Goal: Task Accomplishment & Management: Manage account settings

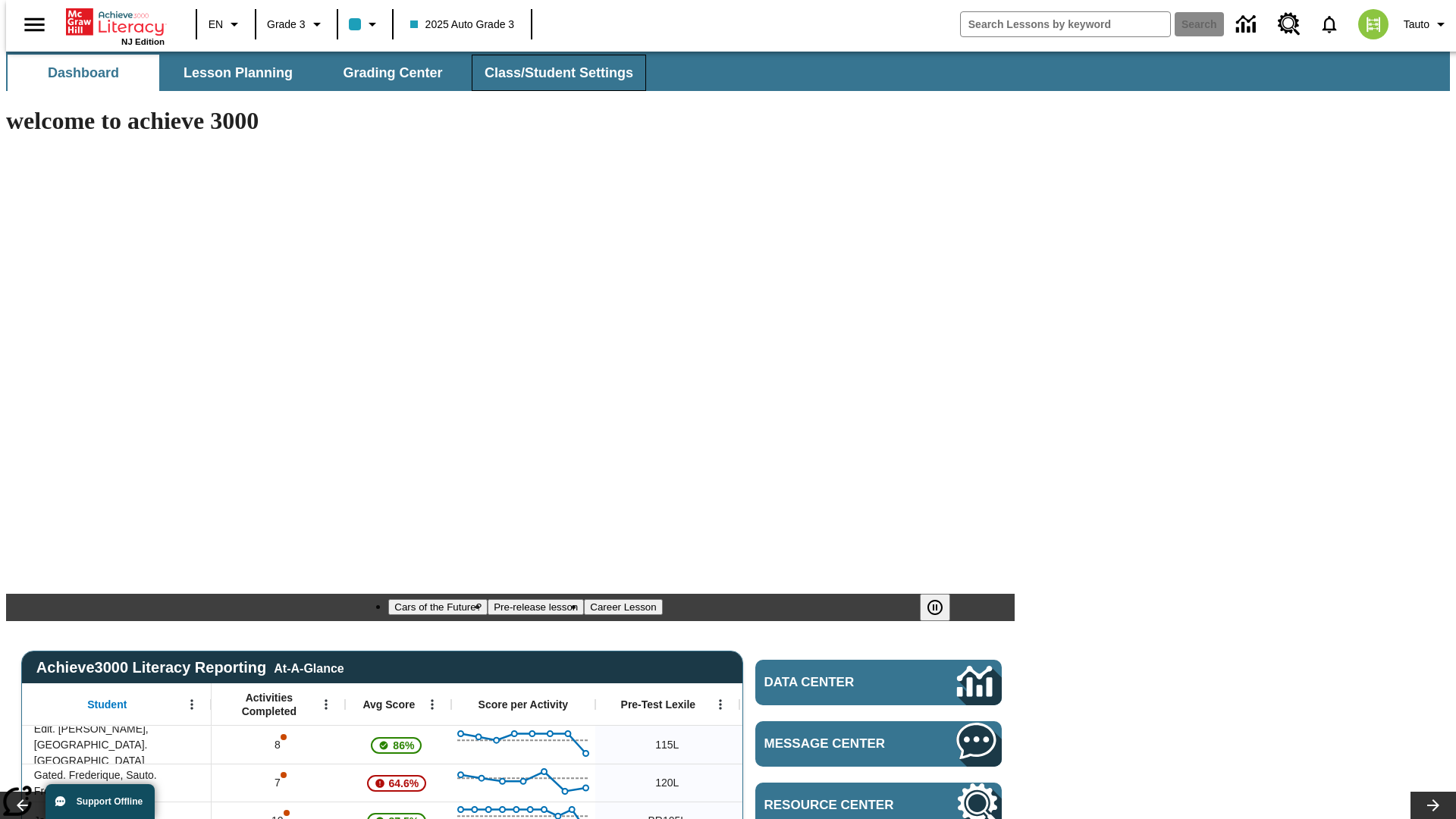
click at [550, 73] on span "Class/Student Settings" at bounding box center [559, 73] width 149 height 17
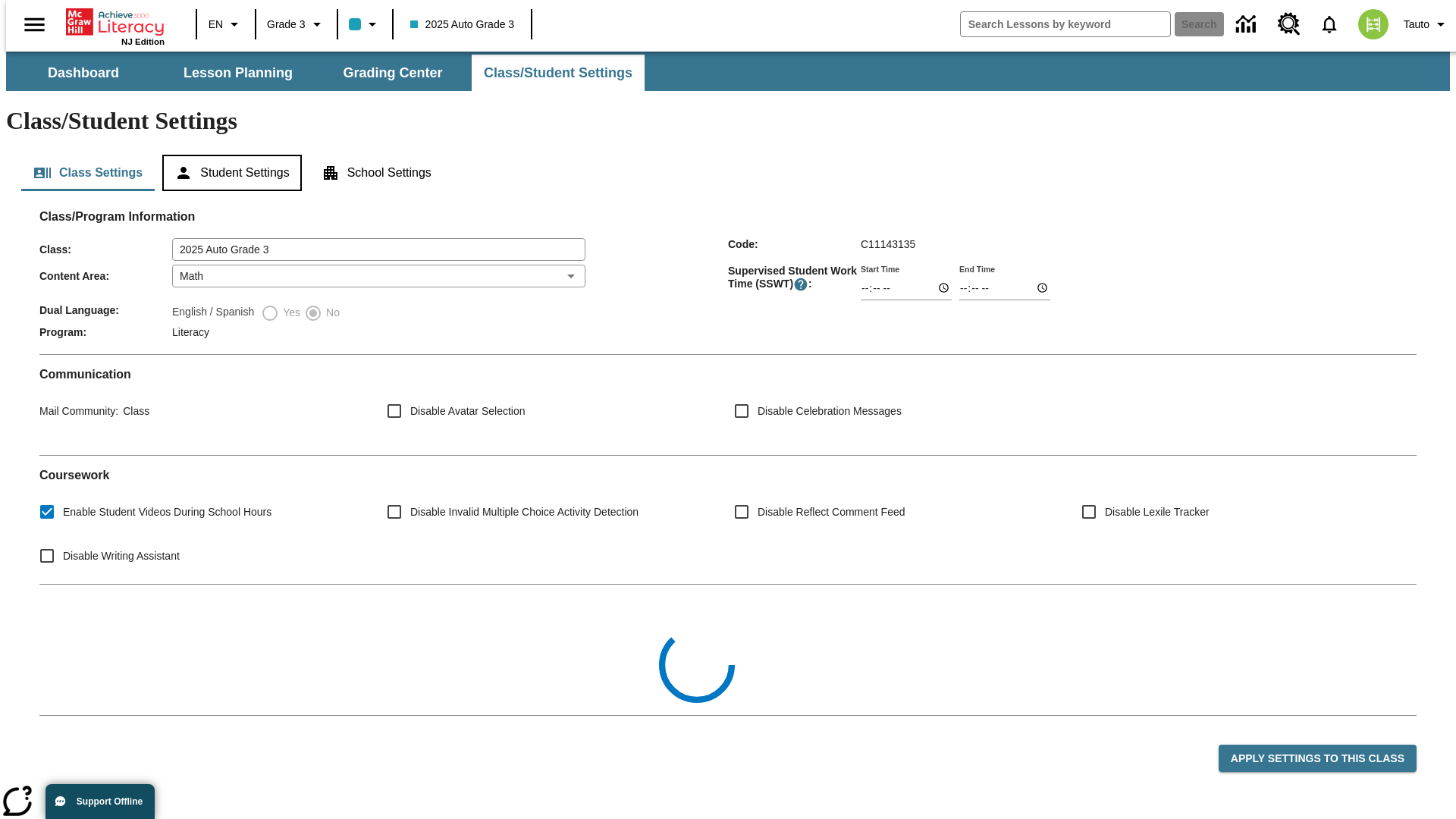
click at [228, 155] on button "Student Settings" at bounding box center [232, 173] width 139 height 36
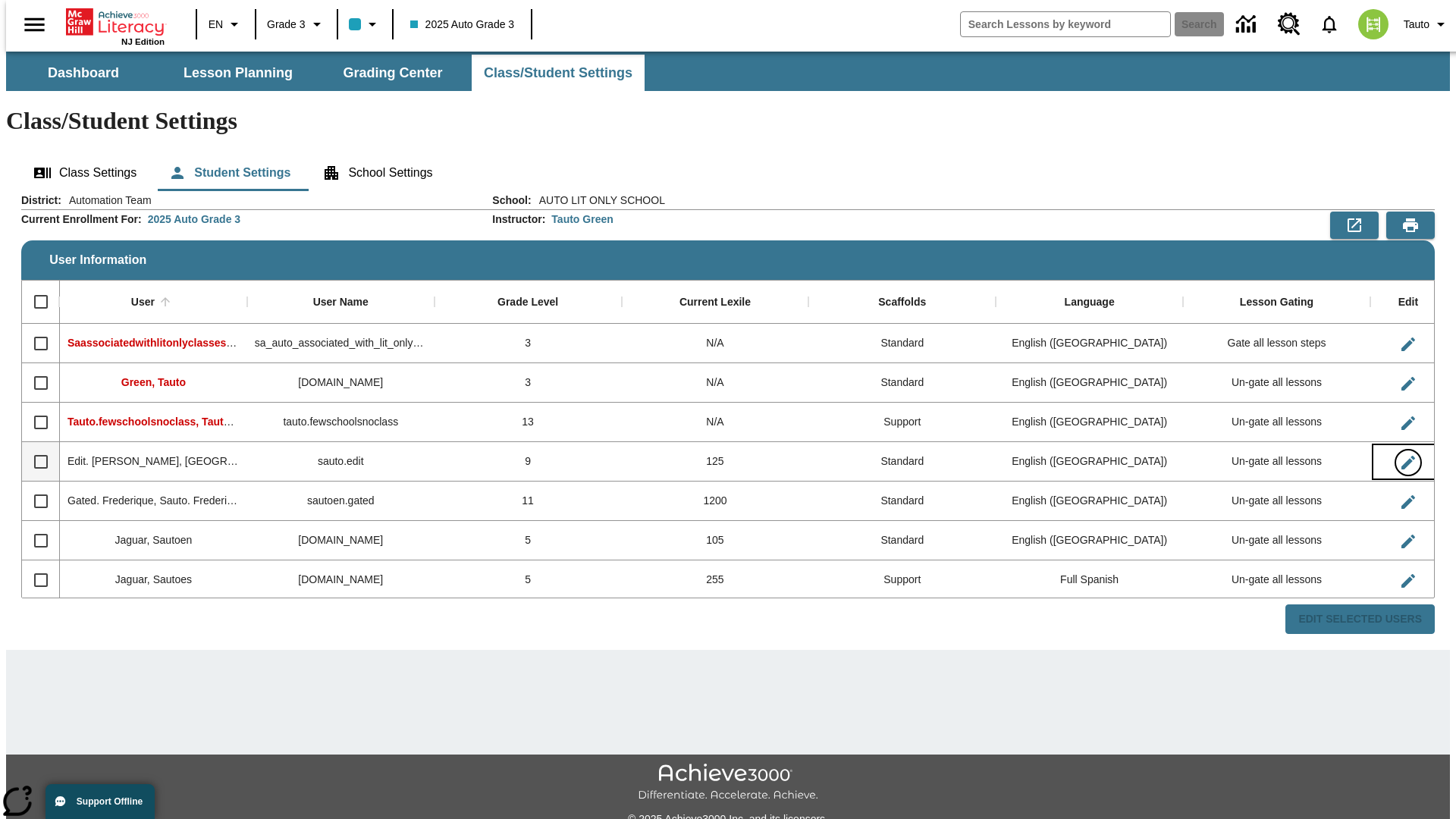
click at [1401, 455] on icon "Edit User" at bounding box center [1408, 462] width 14 height 14
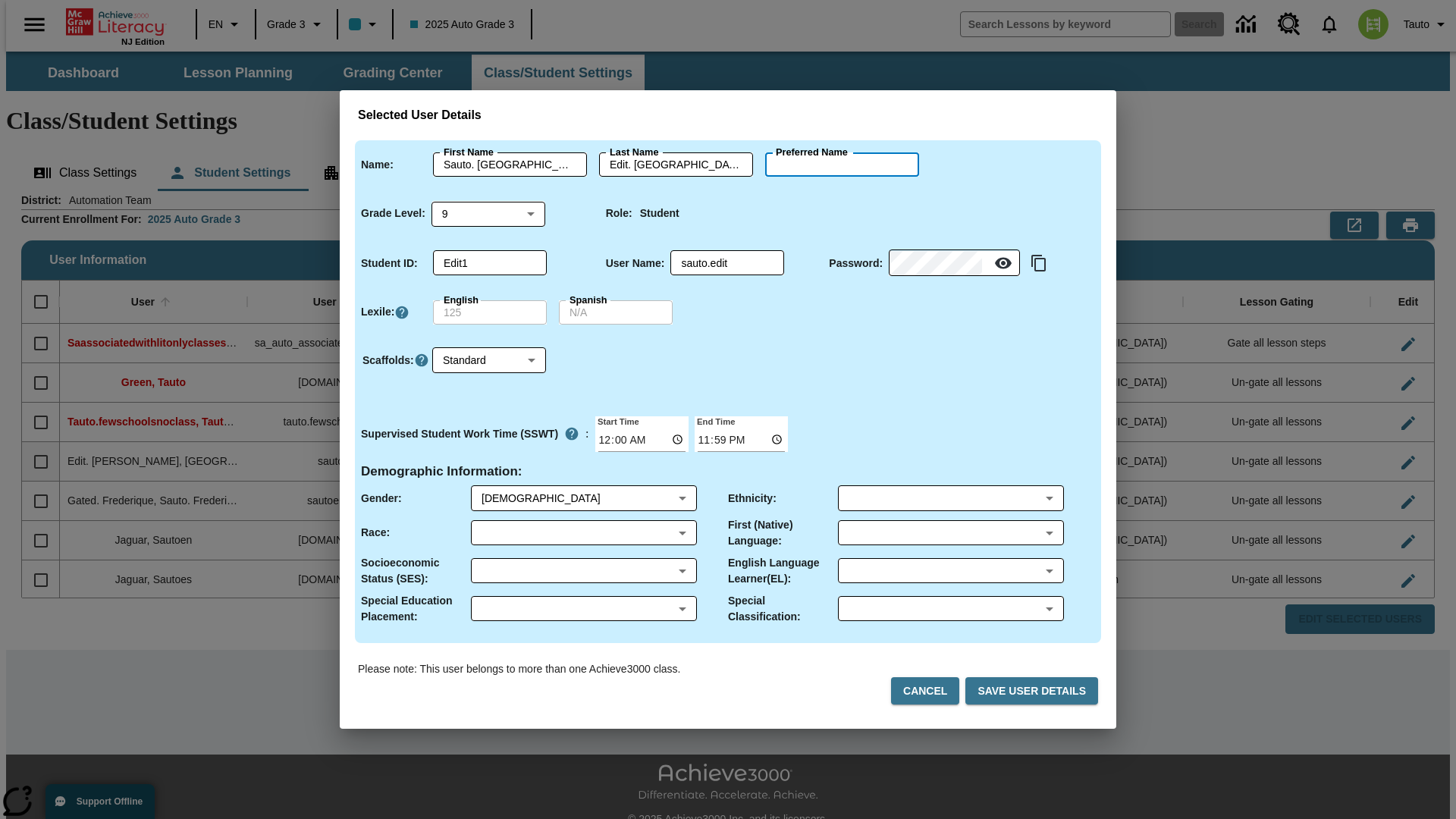
type input "Norene"
click at [931, 690] on button "Cancel" at bounding box center [925, 690] width 68 height 28
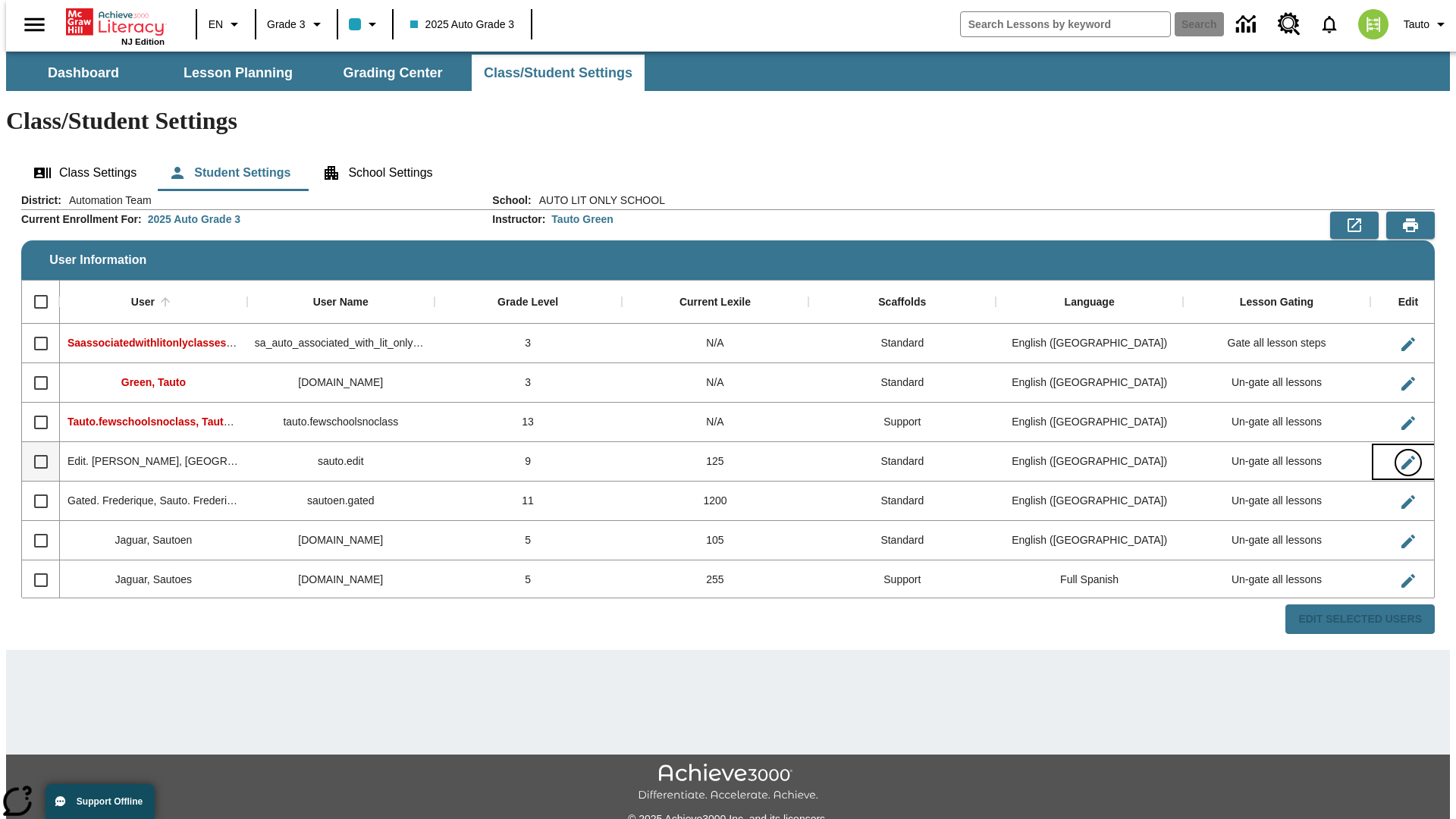
click at [1401, 455] on icon "Edit User" at bounding box center [1408, 462] width 14 height 14
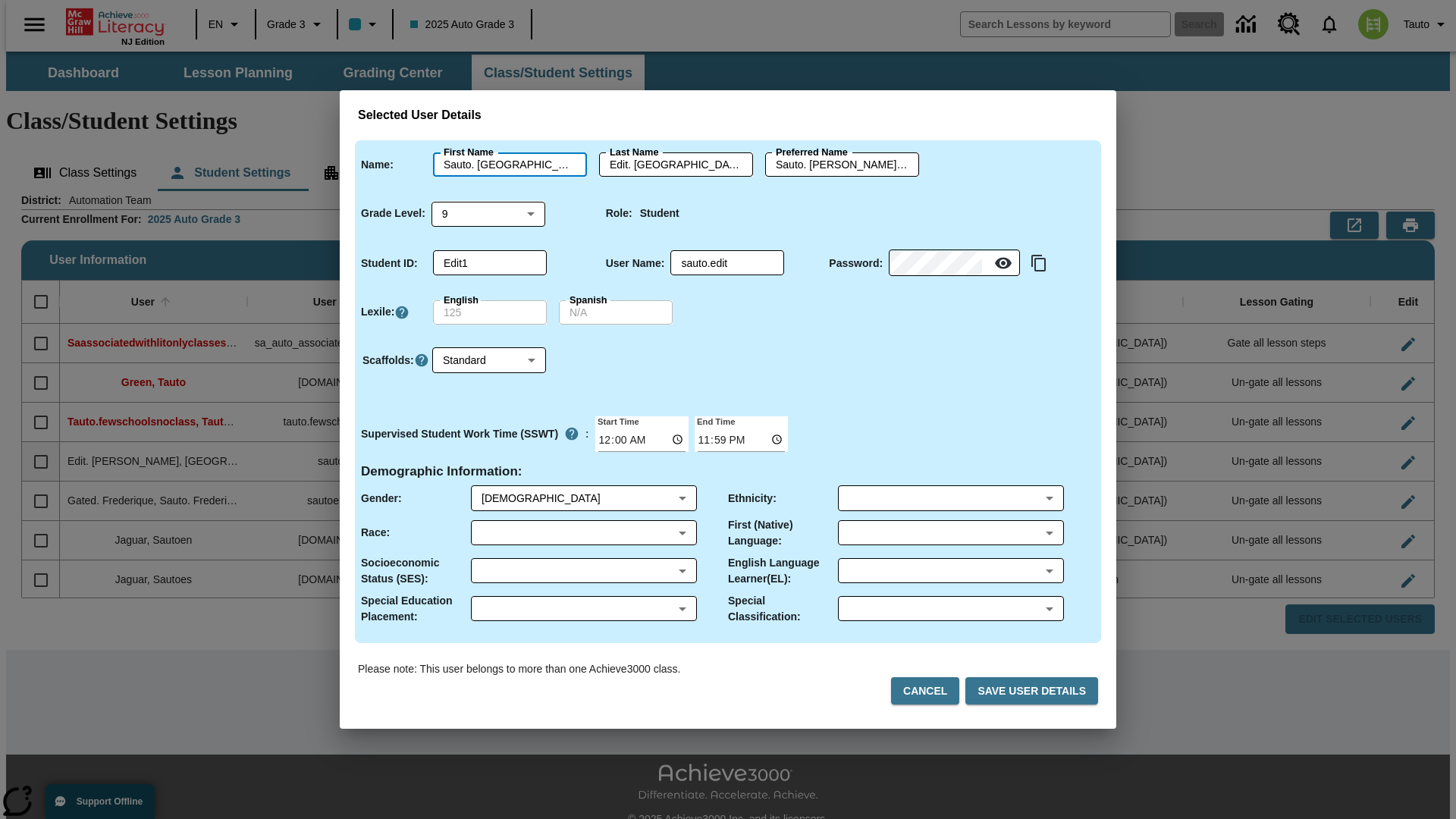
type input "Sauto. Norene"
type input "Edit. Norene"
type input "Sauto. Norene.Edit. Norene"
click at [488, 213] on body "Skip to main content NJ Edition EN Grade 3 2025 Auto Grade 3 Search 0 Tauto Das…" at bounding box center [728, 452] width 1443 height 800
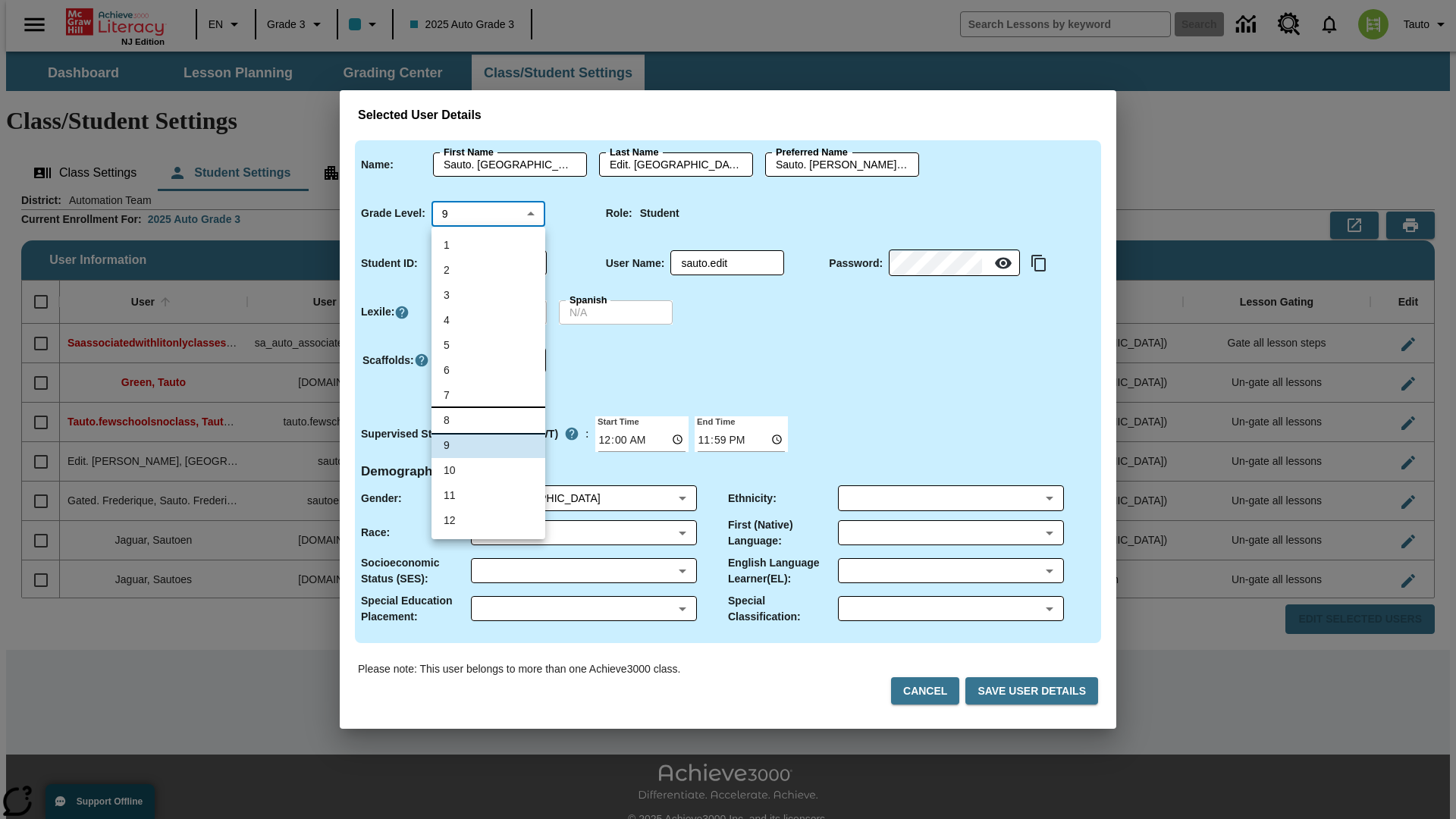
click at [488, 420] on li "8" at bounding box center [488, 420] width 114 height 25
type input "8"
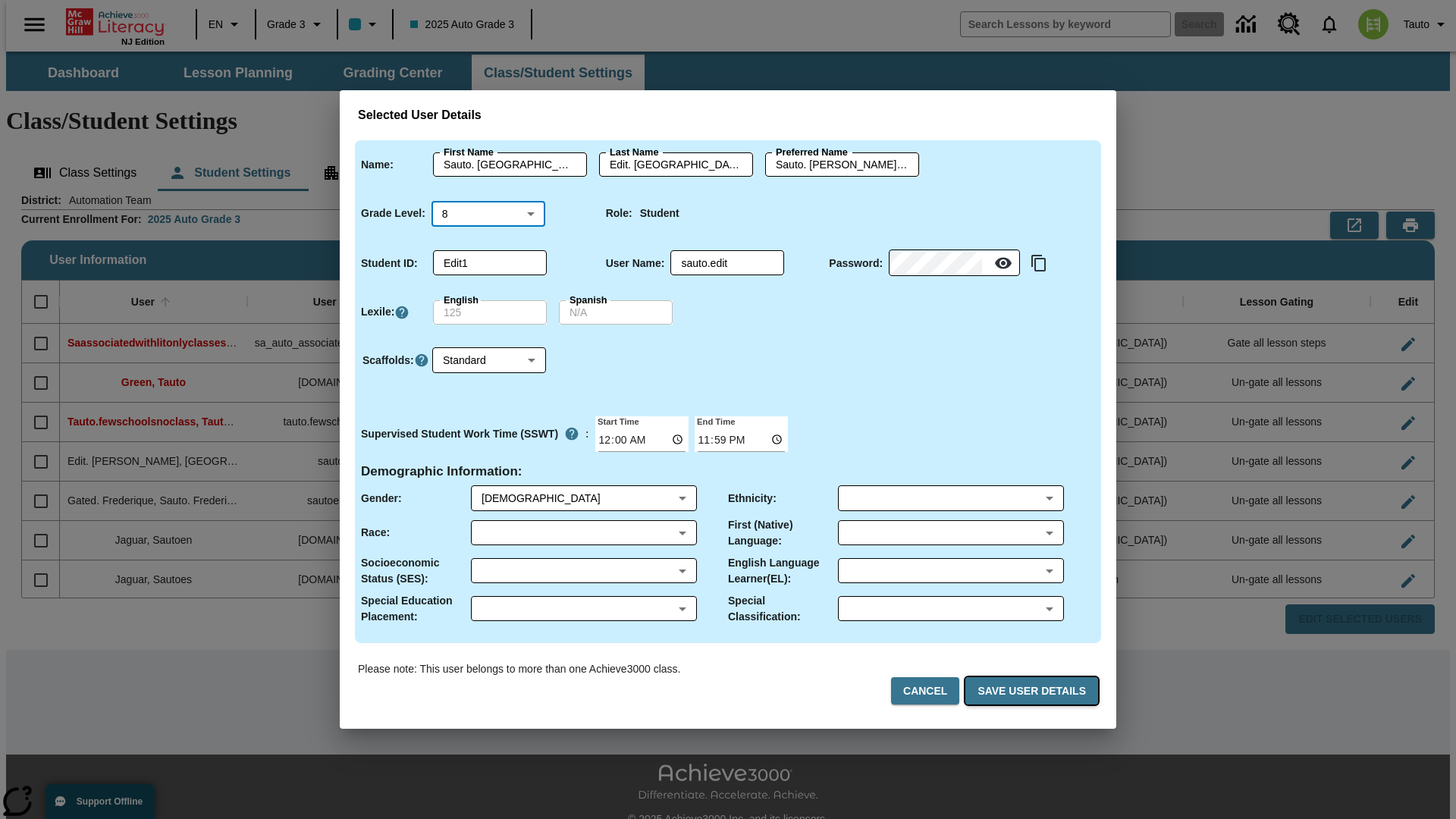
click at [1034, 690] on button "Save User Details" at bounding box center [1032, 690] width 133 height 28
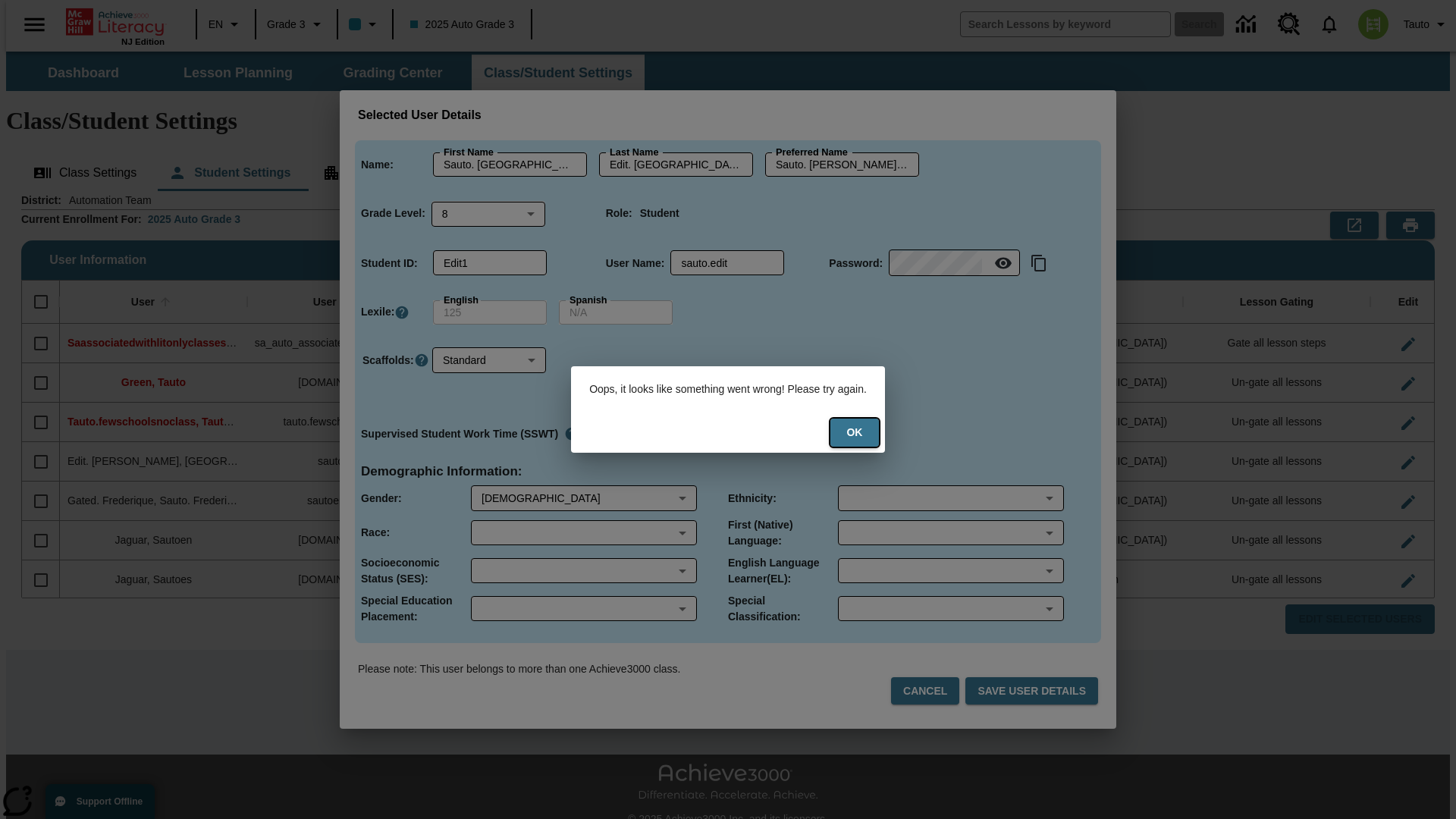
click at [864, 432] on button "Ok" at bounding box center [855, 432] width 48 height 28
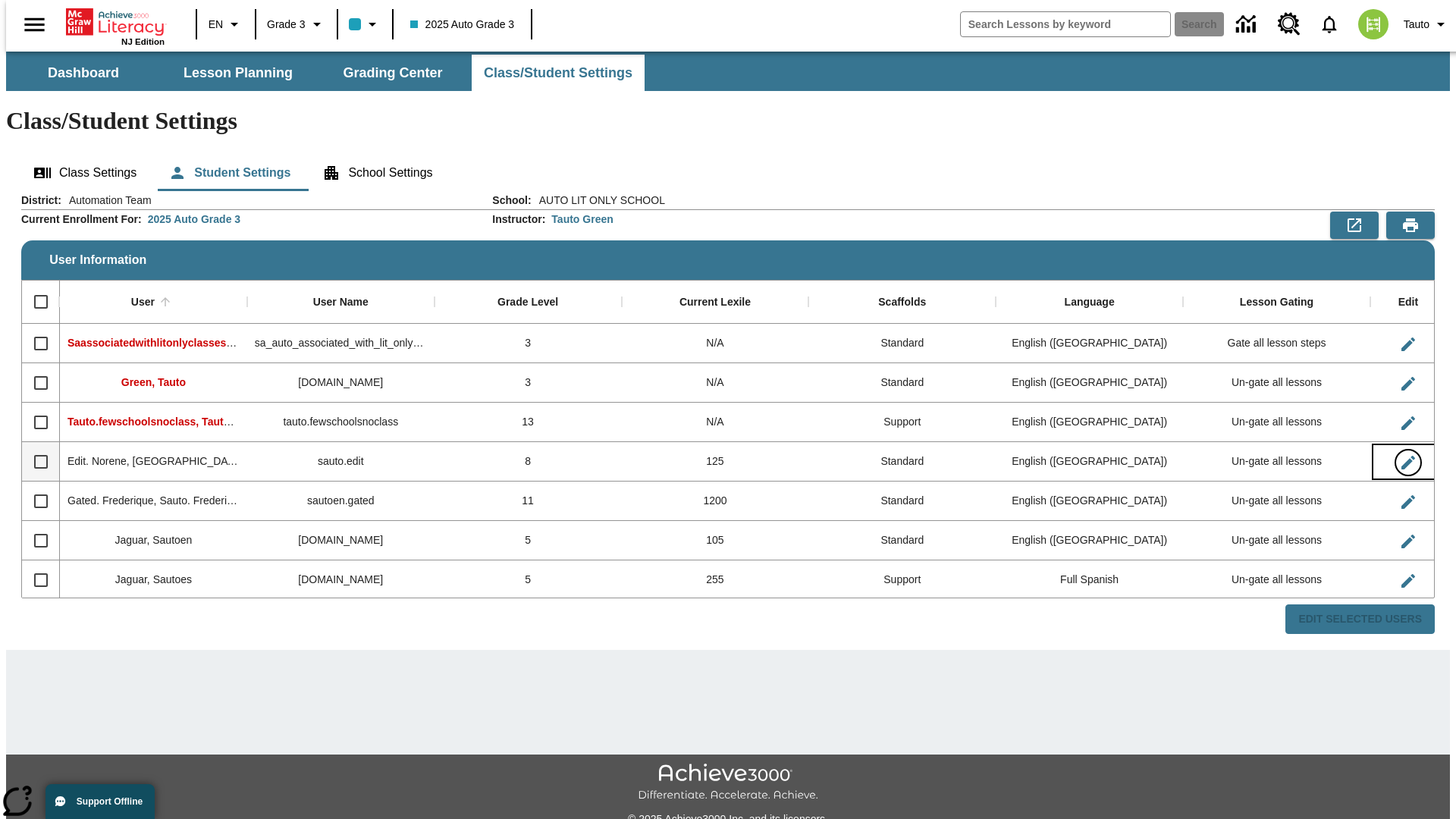
click at [1401, 455] on icon "Edit User" at bounding box center [1408, 462] width 14 height 14
